Goal: Find specific page/section: Find specific page/section

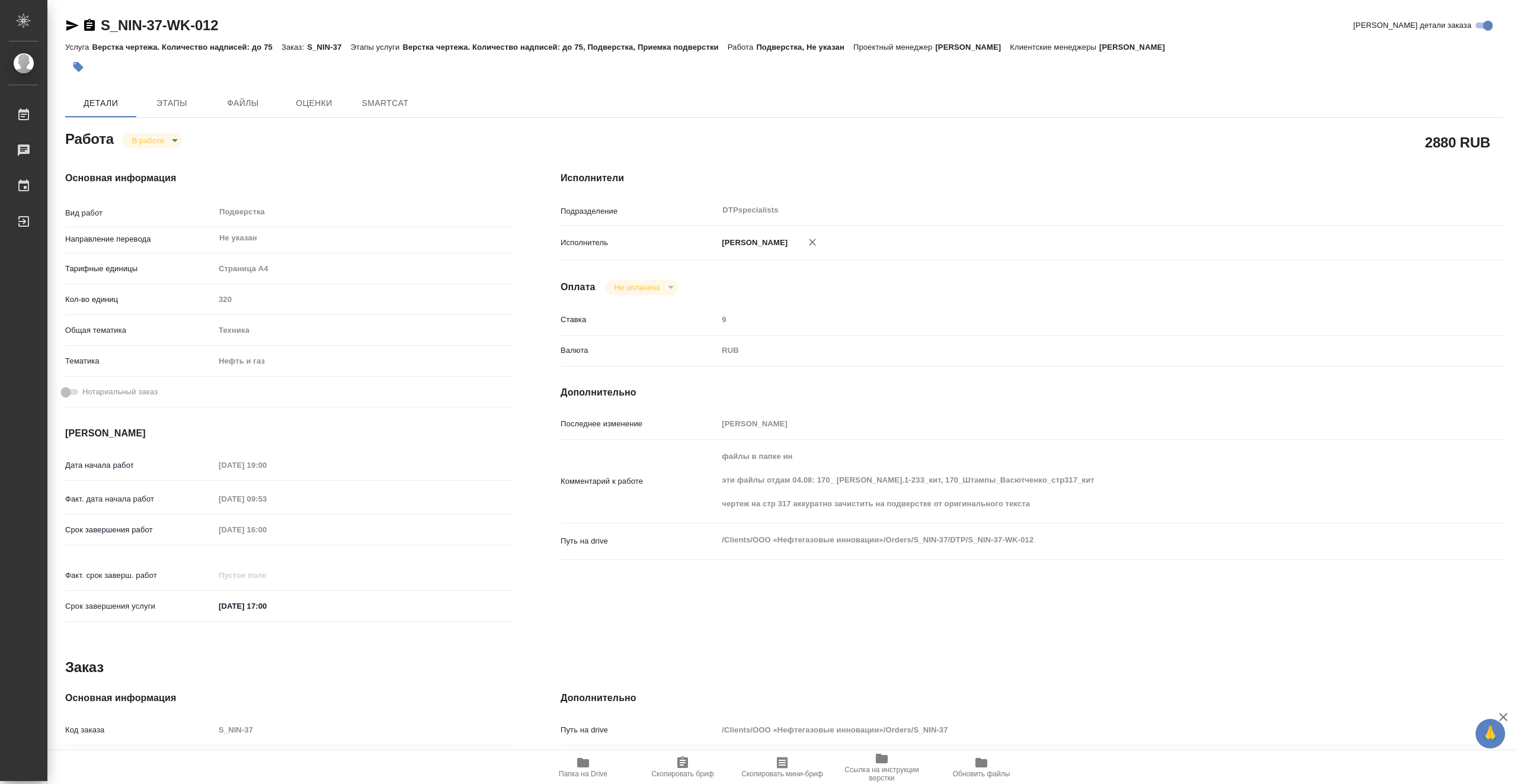
type textarea "x"
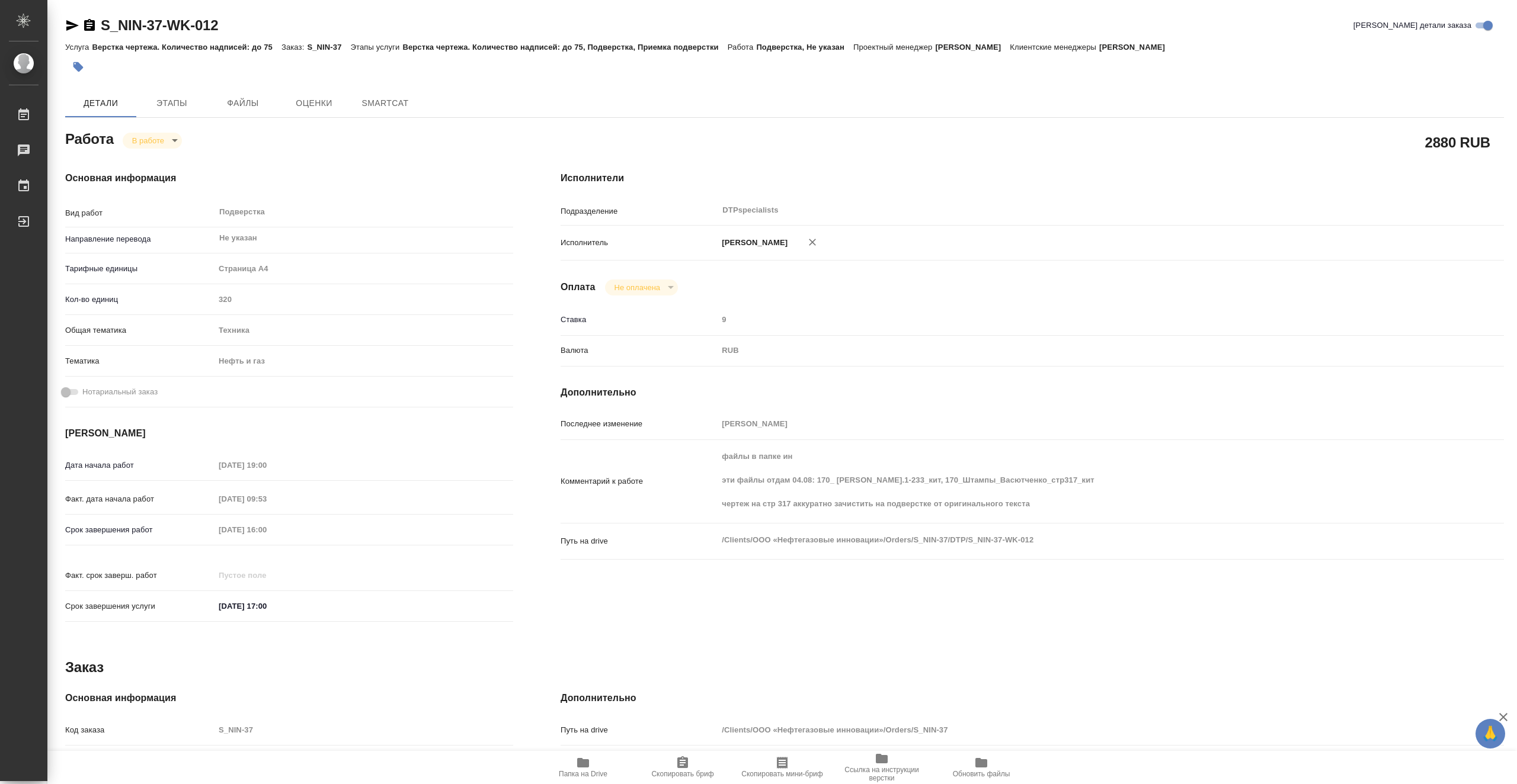
type textarea "x"
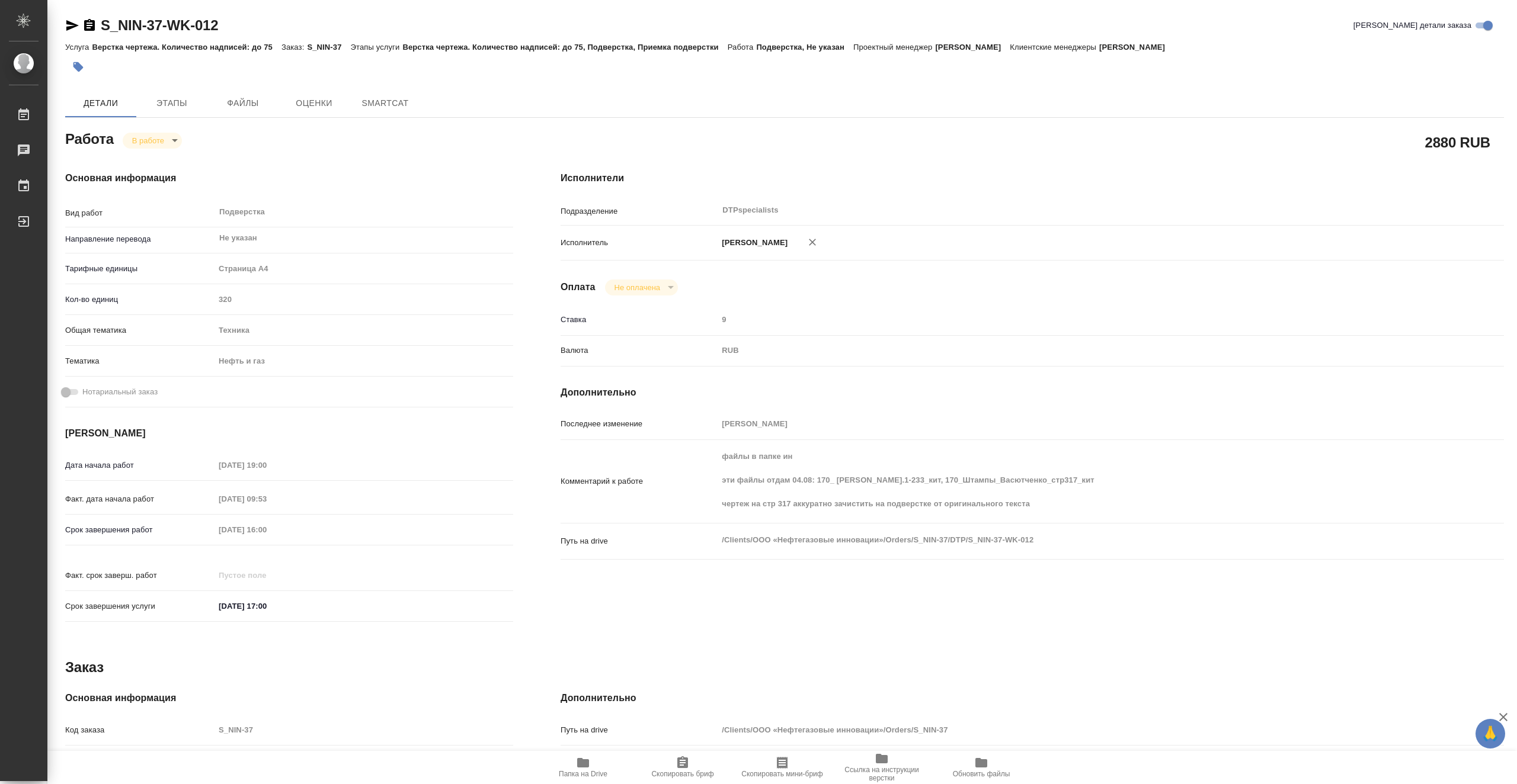
scroll to position [212, 0]
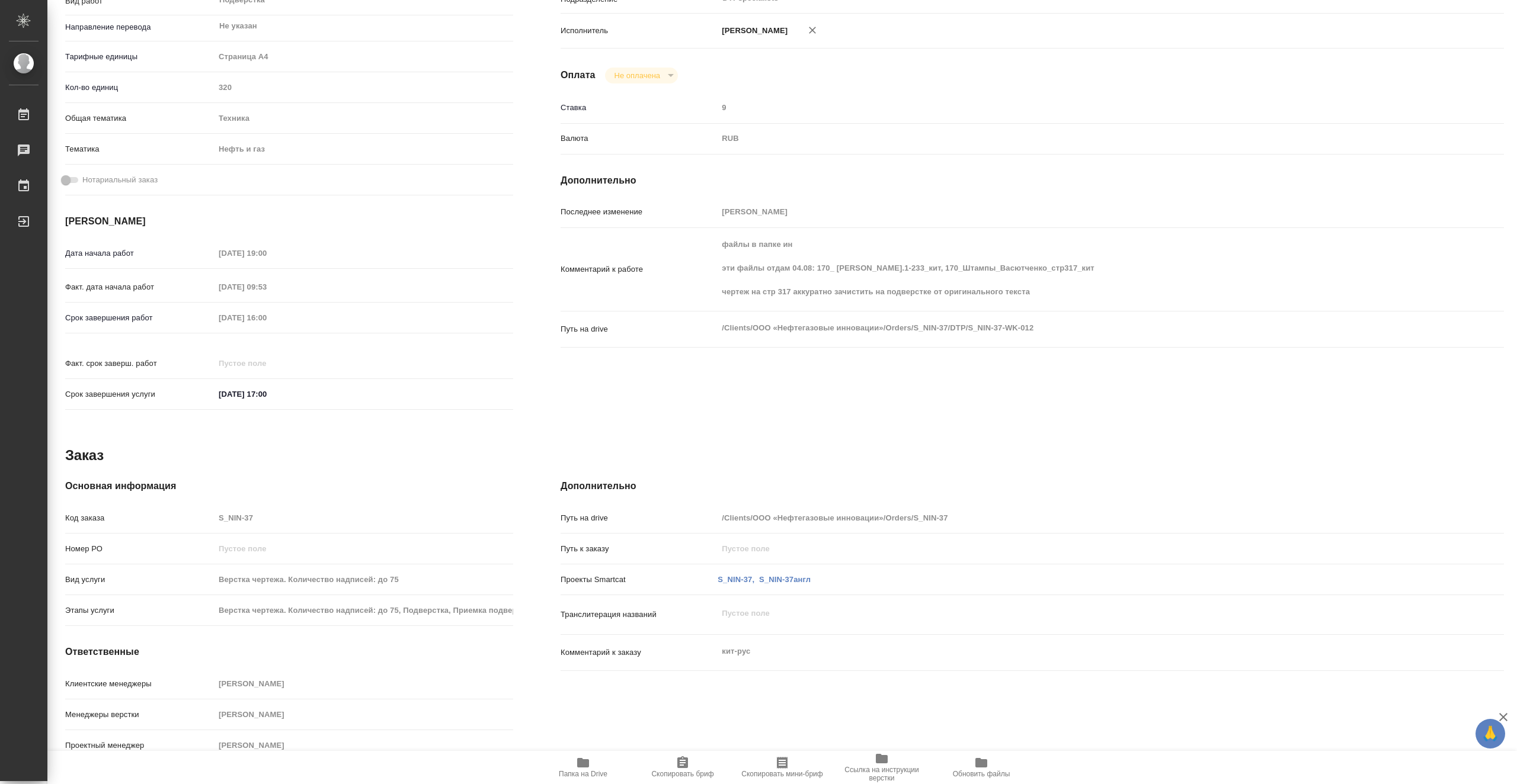
type textarea "x"
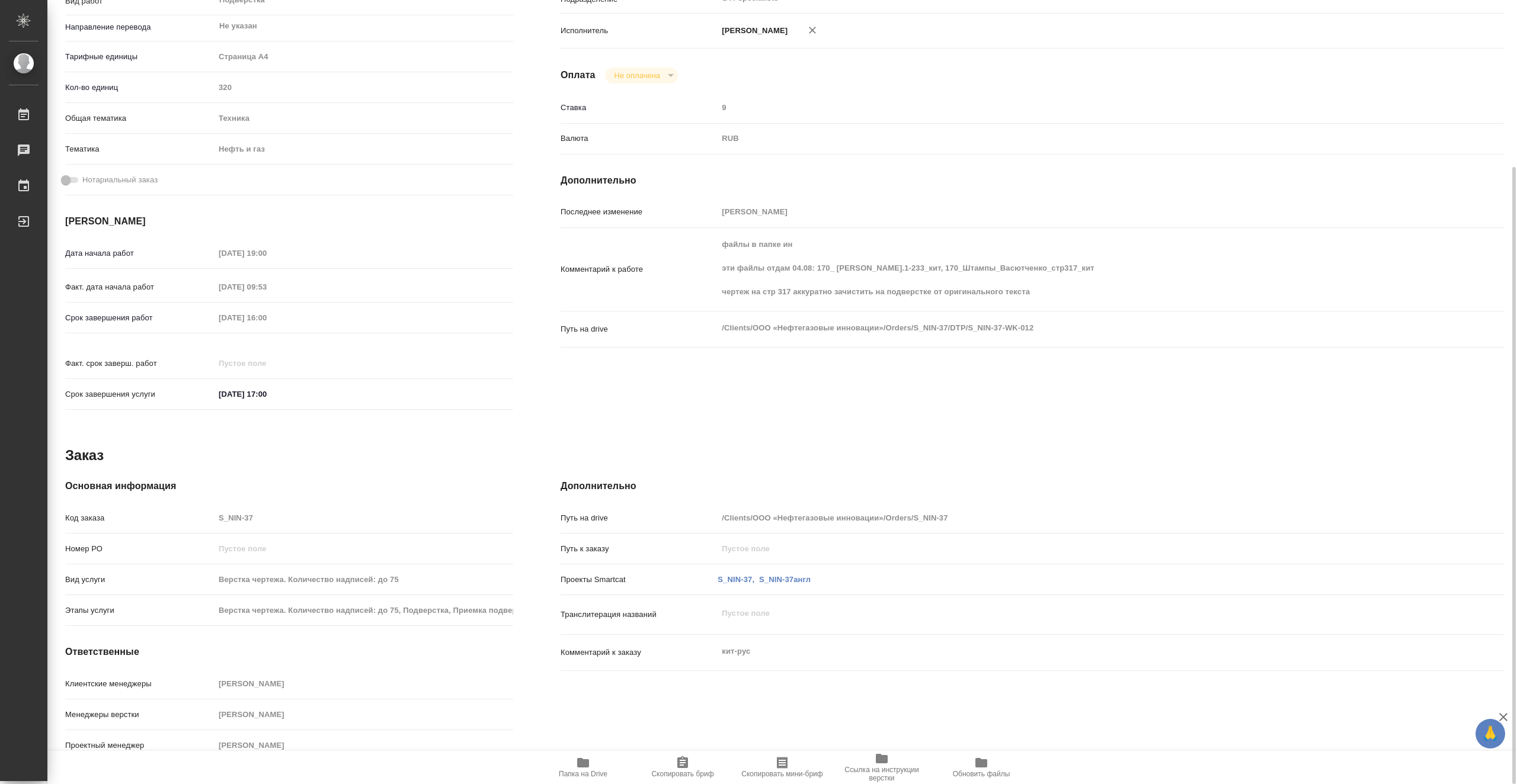
type textarea "x"
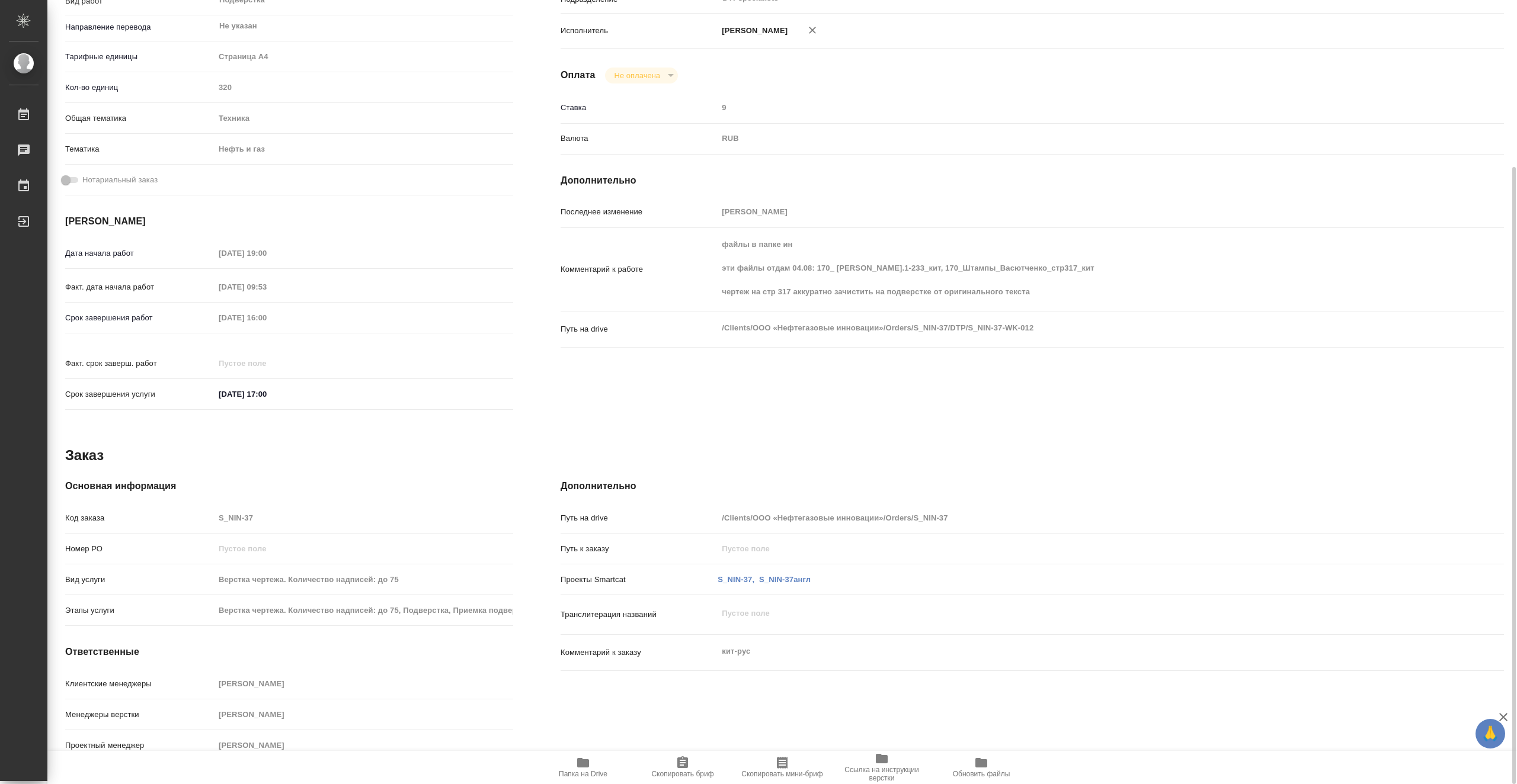
type textarea "x"
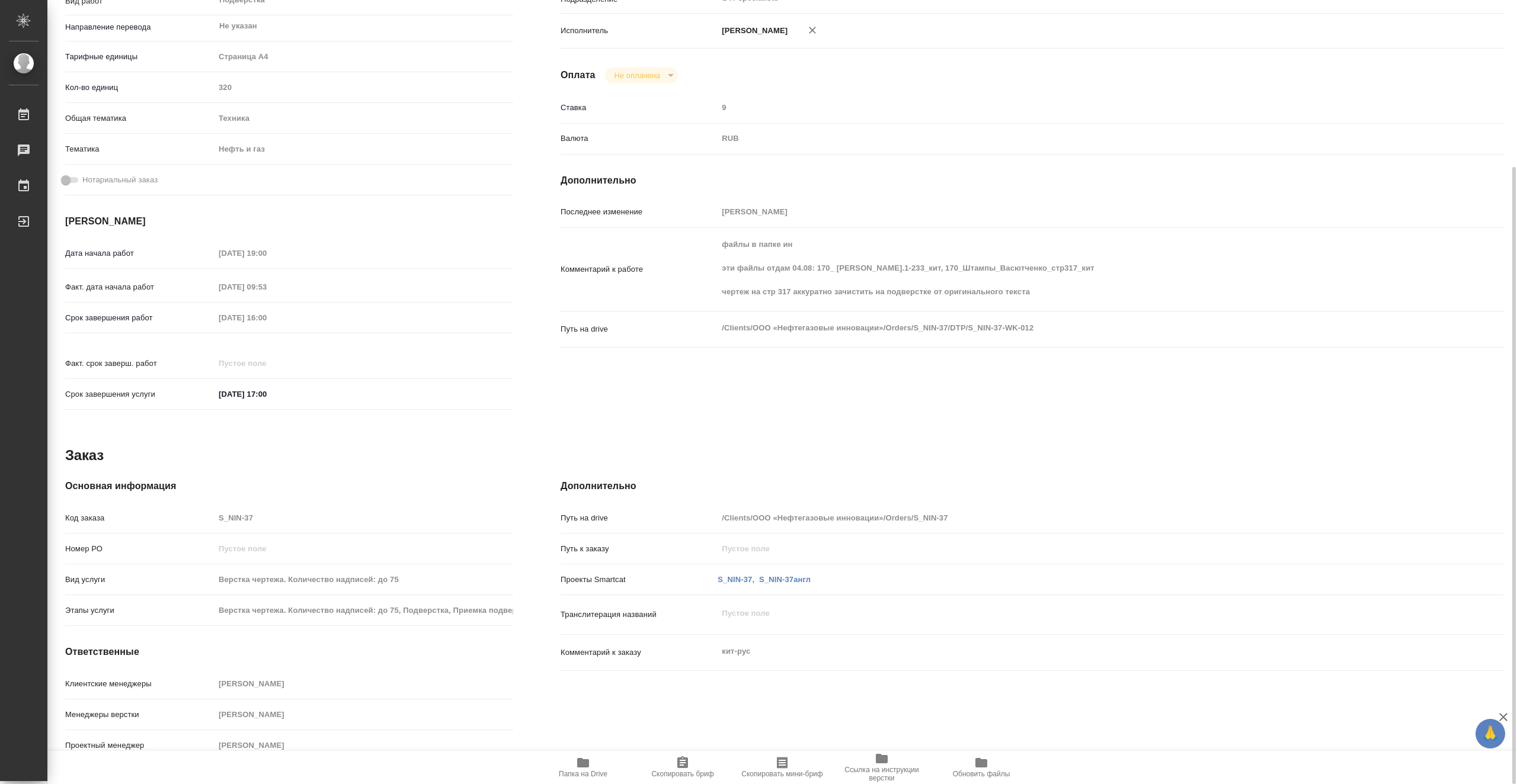
type textarea "x"
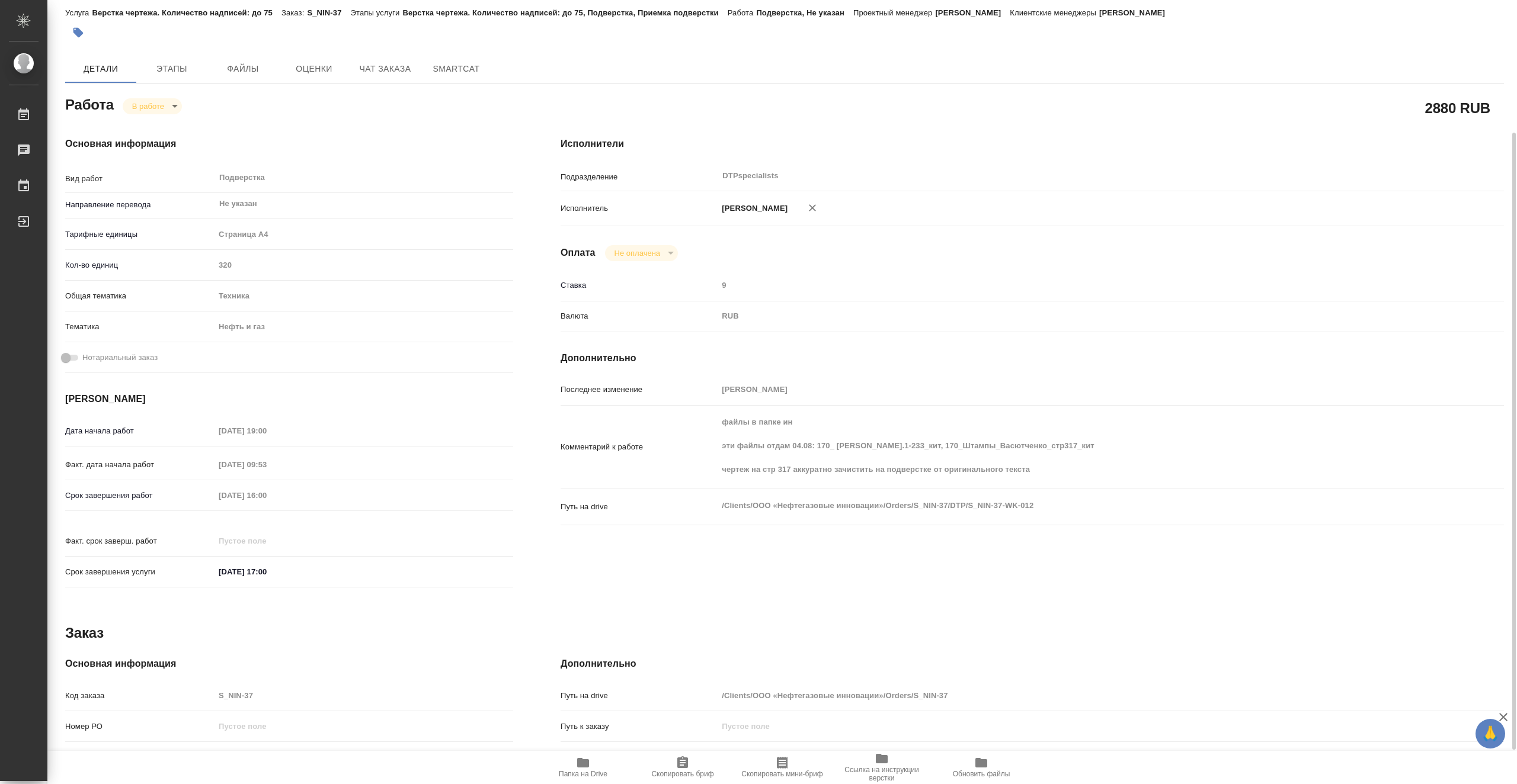
scroll to position [0, 0]
